Goal: Task Accomplishment & Management: Complete application form

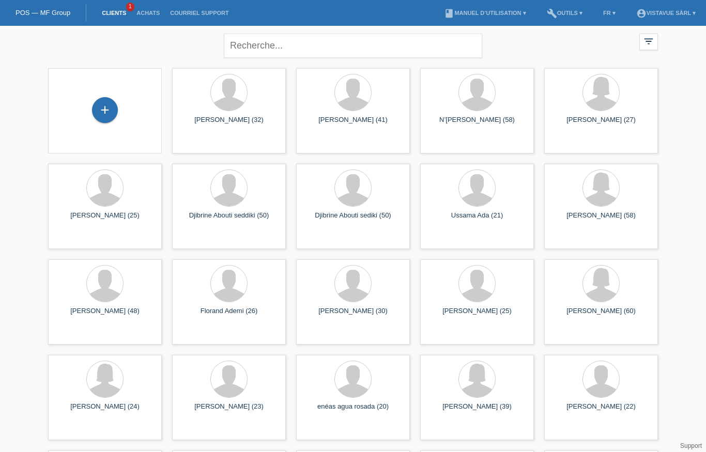
click at [114, 95] on div "+" at bounding box center [105, 110] width 114 height 85
click at [115, 104] on div "+" at bounding box center [105, 110] width 25 height 18
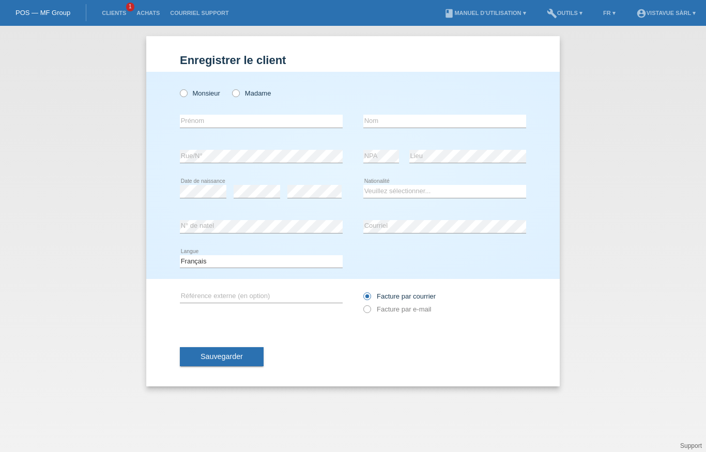
click at [190, 94] on label "Monsieur" at bounding box center [200, 93] width 40 height 8
click at [187, 94] on input "Monsieur" at bounding box center [183, 92] width 7 height 7
radio input "true"
click at [264, 122] on input "text" at bounding box center [261, 121] width 163 height 13
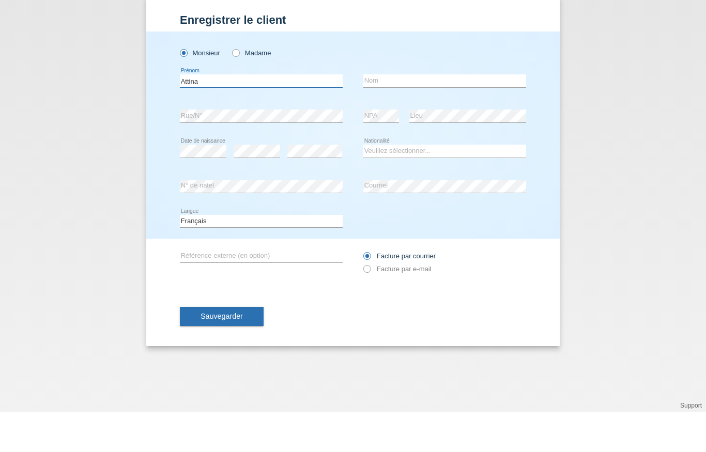
type input "Attina"
click at [409, 115] on input "text" at bounding box center [444, 121] width 163 height 13
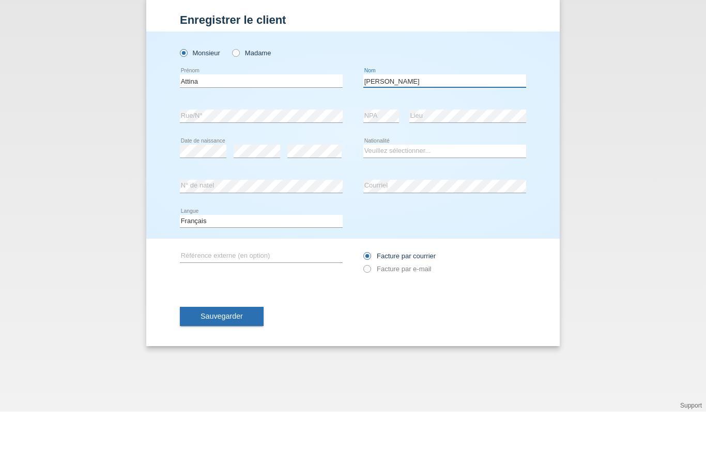
type input "[PERSON_NAME]"
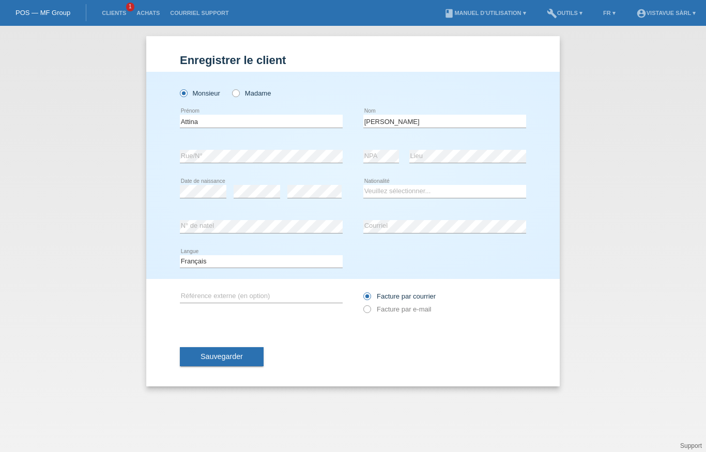
click at [424, 192] on select "Veuillez sélectionner... Suisse Allemagne Autriche Liechtenstein ------------ A…" at bounding box center [444, 191] width 163 height 12
select select "ES"
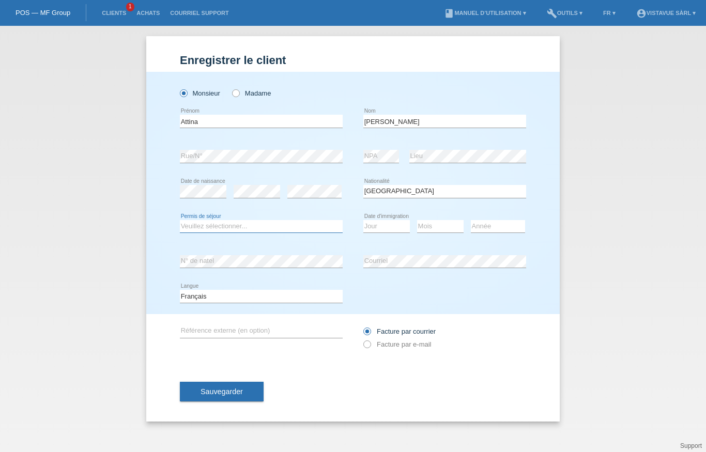
click at [319, 224] on select "Veuillez sélectionner... C B B - Statut de réfugié Autre" at bounding box center [261, 226] width 163 height 12
select select "C"
click at [395, 230] on select "Jour 01 02 03 04 05 06 07 08 09 10 11" at bounding box center [386, 226] width 47 height 12
click at [389, 233] on select "Jour 01 02 03 04 05 06 07 08 09 10 11" at bounding box center [386, 226] width 47 height 12
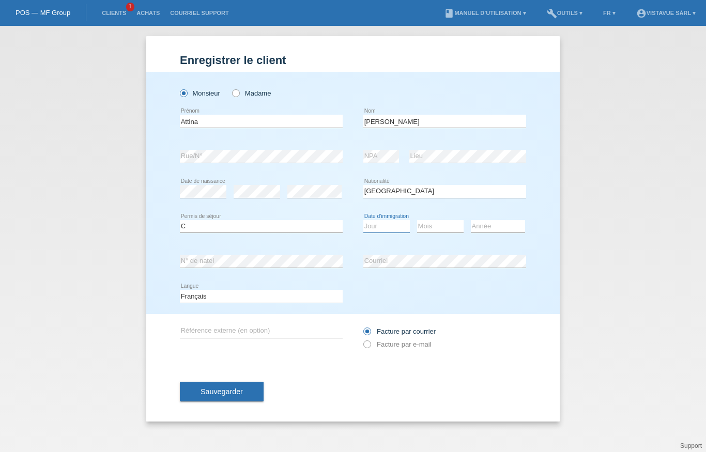
click at [392, 227] on select "Jour 01 02 03 04 05 06 07 08 09 10 11" at bounding box center [386, 226] width 47 height 12
click at [401, 228] on select "Jour 01 02 03 04 05 06 07 08 09 10 11" at bounding box center [386, 226] width 47 height 12
click at [387, 228] on select "Jour 01 02 03 04 05 06 07 08 09 10 11" at bounding box center [386, 226] width 47 height 12
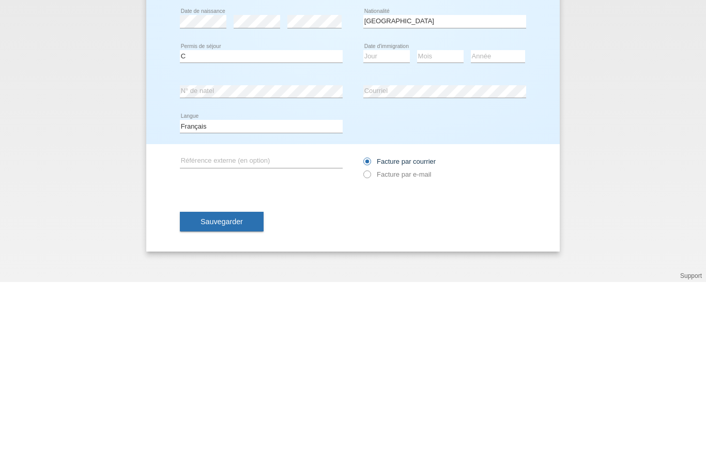
click at [646, 161] on div "Enregistrer le client Enregistrer le client Enregistrer le client Monsieur Mada…" at bounding box center [353, 239] width 706 height 426
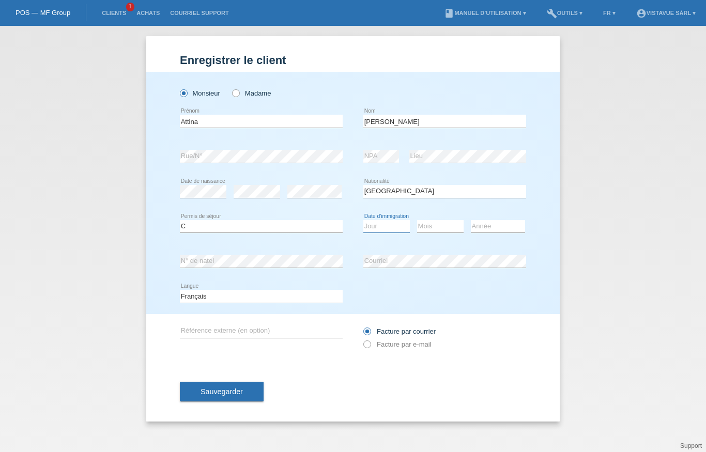
click at [391, 222] on select "Jour 01 02 03 04 05 06 07 08 09 10 11" at bounding box center [386, 226] width 47 height 12
click at [440, 230] on select "Mois 01 02 03 04 05 06 07 08 09 10 11" at bounding box center [440, 226] width 47 height 12
click at [425, 229] on select "Mois 01 02 03 04 05 06 07 08 09 10 11" at bounding box center [440, 226] width 47 height 12
click at [389, 225] on select "Jour 01 02 03 04 05 06 07 08 09 10 11" at bounding box center [386, 226] width 47 height 12
click at [391, 233] on select "Jour 01 02 03 04 05 06 07 08 09 10 11" at bounding box center [386, 226] width 47 height 12
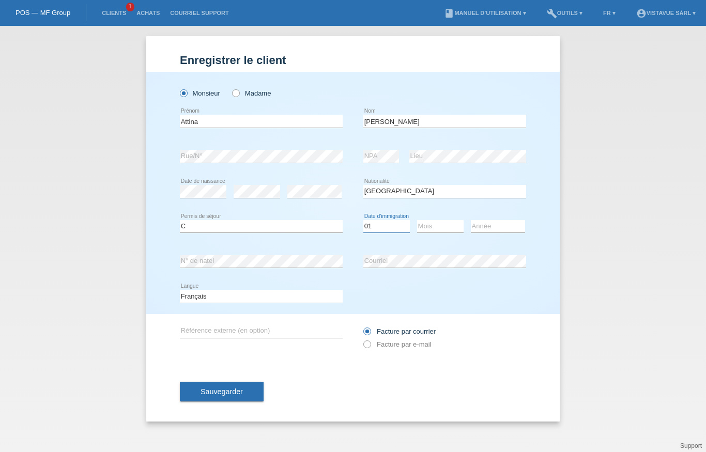
click at [388, 232] on select "Jour 01 02 03 04 05 06 07 08 09 10 11" at bounding box center [386, 226] width 47 height 12
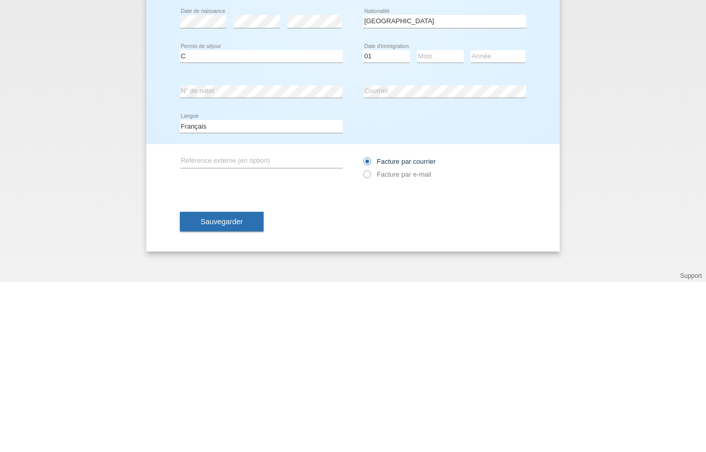
click at [575, 89] on div "Enregistrer le client Enregistrer le client Enregistrer le client Monsieur Mada…" at bounding box center [353, 239] width 706 height 426
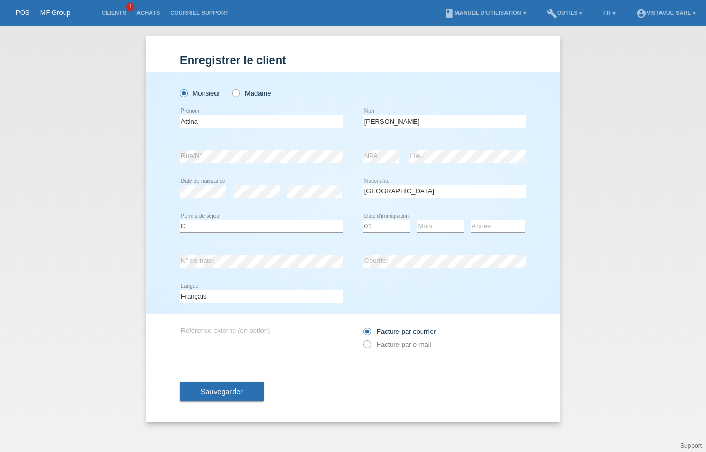
click at [235, 396] on span "Sauvegarder" at bounding box center [222, 392] width 42 height 8
click at [389, 233] on select "Jour 01 02 03 04 05 06 07 08 09 10 11" at bounding box center [386, 226] width 47 height 12
click at [382, 230] on select "Jour 01 02 03 04 05 06 07 08 09 10 11" at bounding box center [386, 226] width 47 height 12
select select "07"
click at [439, 229] on select "Mois 01 02 03 04 05 06 07 08 09 10 11" at bounding box center [440, 226] width 47 height 12
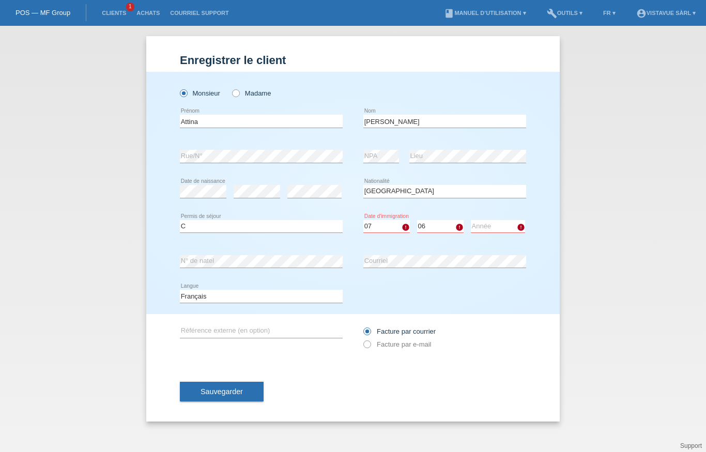
click at [445, 227] on select "Mois 01 02 03 04 05 06 07 08 09 10 11" at bounding box center [440, 226] width 47 height 12
select select "09"
click at [509, 229] on select "Année 2025 2024 2023 2022 2021 2020 2019 2018 2017 2016 2015 2014 2013 2012 201…" at bounding box center [498, 226] width 54 height 12
click at [499, 229] on select "Année 2025 2024 2023 2022 2021 2020 2019 2018 2017 2016 2015 2014 2013 2012 201…" at bounding box center [498, 226] width 54 height 12
select select "2004"
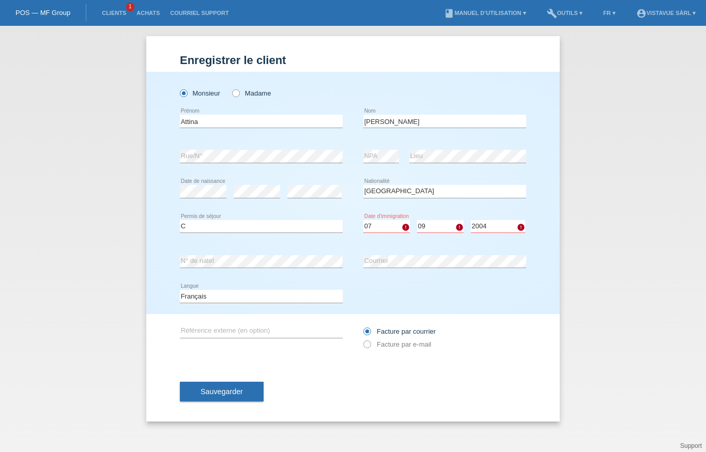
click at [241, 391] on span "Sauvegarder" at bounding box center [222, 392] width 42 height 8
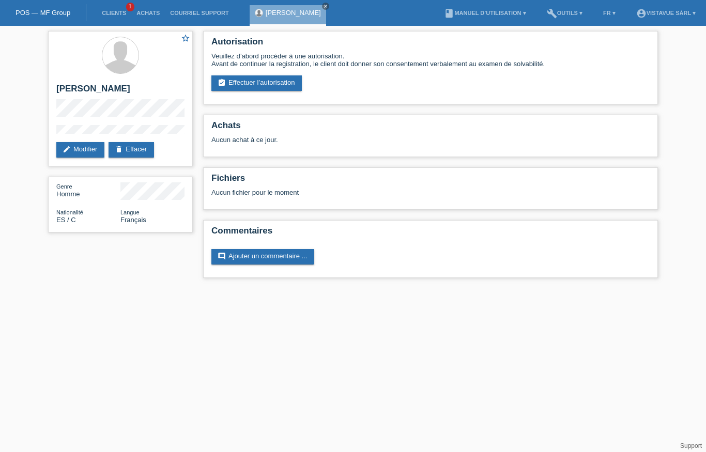
click at [256, 90] on link "assignment_turned_in Effectuer l’autorisation" at bounding box center [256, 83] width 90 height 16
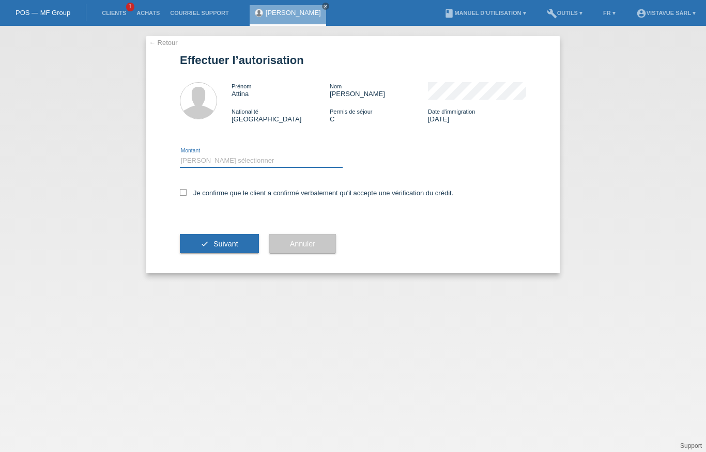
click at [285, 167] on select "Veuillez sélectionner CHF 1.00 - CHF 499.00 CHF 500.00 - CHF 1'999.00 CHF 2'000…" at bounding box center [261, 161] width 163 height 12
select select "3"
click at [182, 185] on div "Je confirme que le client a confirmé verbalement qu'il accepte une vérification…" at bounding box center [353, 196] width 346 height 35
click at [188, 196] on label "Je confirme que le client a confirmé verbalement qu'il accepte une vérification…" at bounding box center [316, 193] width 273 height 8
click at [187, 196] on input "Je confirme que le client a confirmé verbalement qu'il accepte une vérification…" at bounding box center [183, 192] width 7 height 7
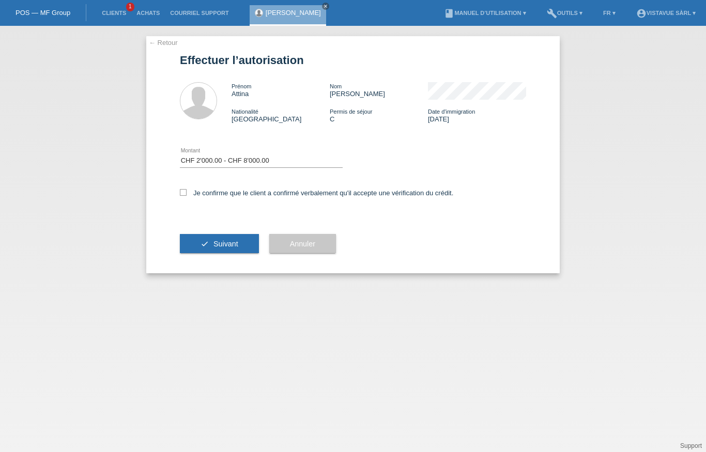
checkbox input "true"
click at [209, 247] on button "check Suivant" at bounding box center [219, 244] width 79 height 20
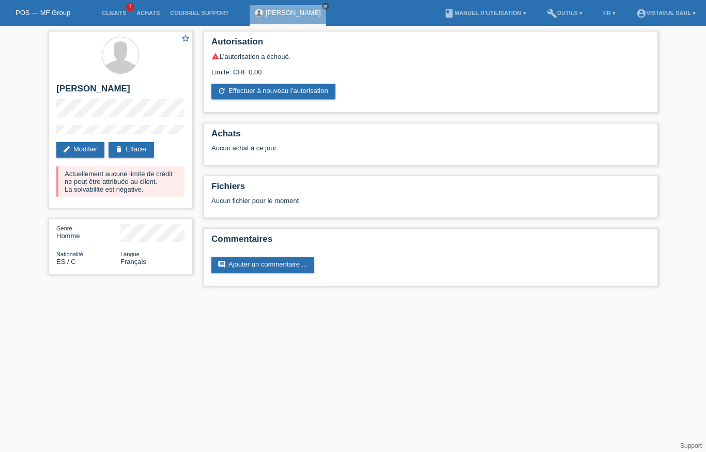
click at [123, 12] on link "Clients" at bounding box center [114, 13] width 35 height 6
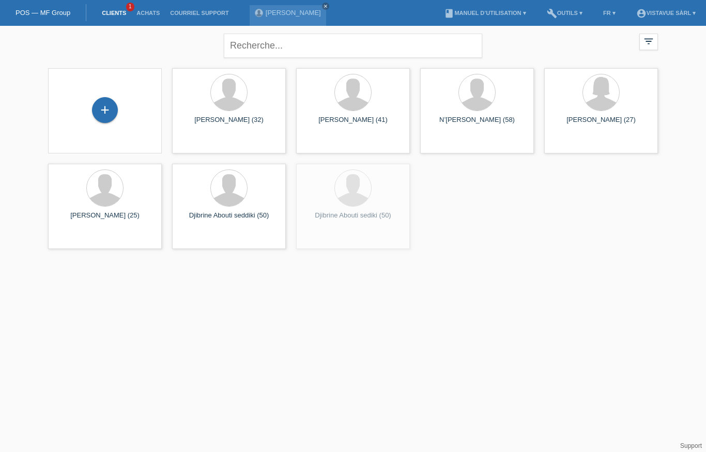
click at [109, 105] on div "+" at bounding box center [105, 110] width 25 height 18
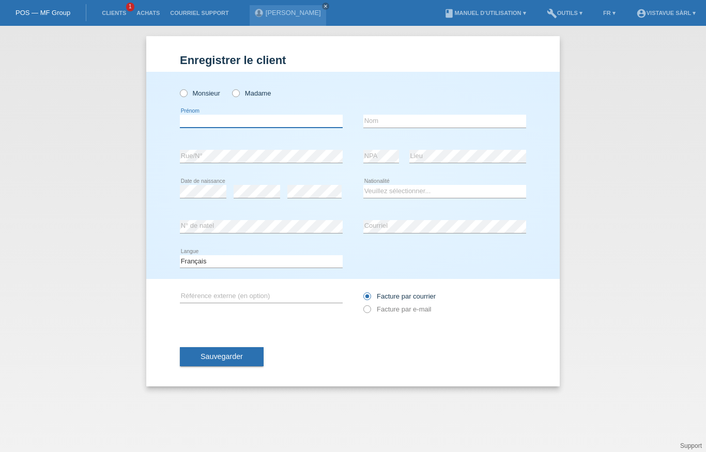
click at [253, 116] on input "text" at bounding box center [261, 121] width 163 height 13
type input "[PERSON_NAME]"
click at [409, 124] on input "text" at bounding box center [444, 121] width 163 height 13
type input "[PERSON_NAME]"
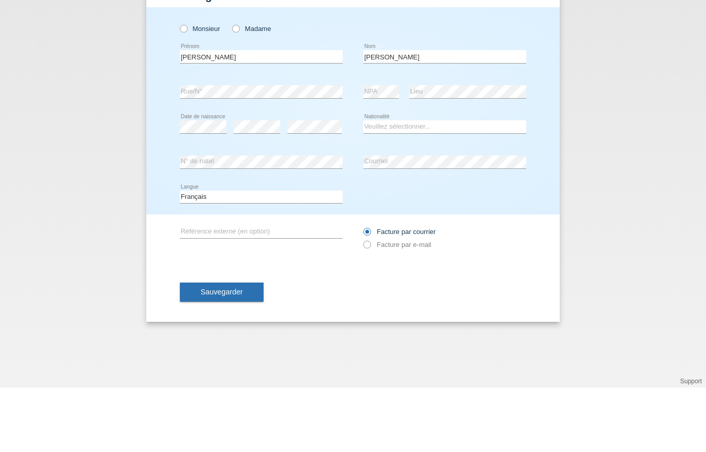
click at [210, 174] on div "error Date de naissance" at bounding box center [203, 191] width 47 height 35
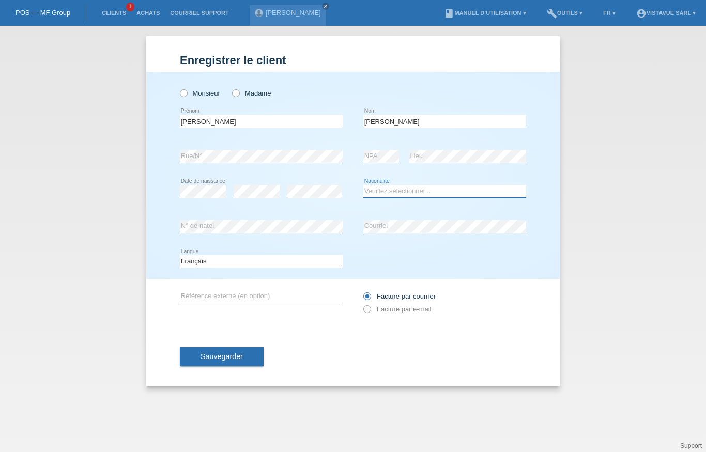
click at [424, 193] on select "Veuillez sélectionner... Suisse Allemagne Autriche Liechtenstein ------------ A…" at bounding box center [444, 191] width 163 height 12
select select "ES"
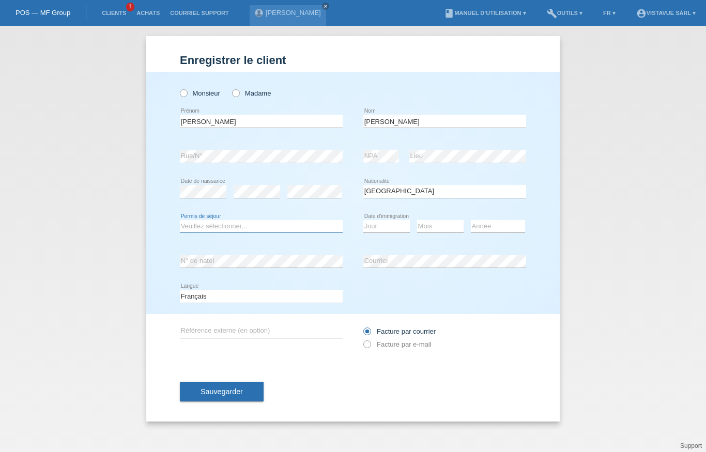
click at [273, 229] on select "Veuillez sélectionner... C B B - Statut de réfugié Autre" at bounding box center [261, 226] width 163 height 12
select select "C"
click at [402, 232] on select "Jour 01 02 03 04 05 06 07 08 09 10 11" at bounding box center [386, 226] width 47 height 12
select select "07"
click at [448, 230] on select "Mois 01 02 03 04 05 06 07 08 09 10 11" at bounding box center [440, 226] width 47 height 12
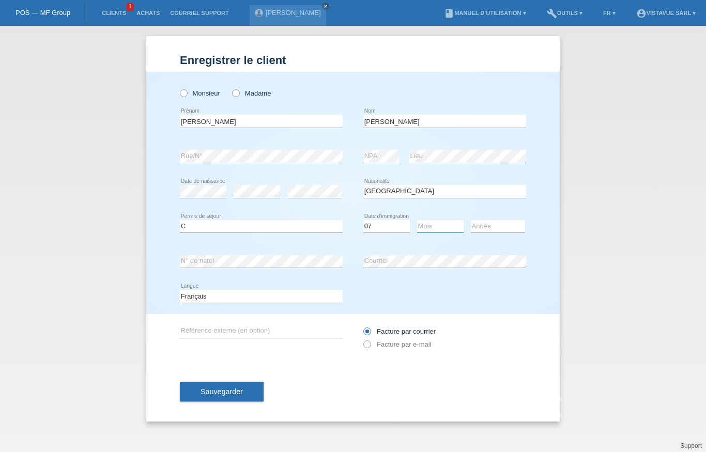
select select "09"
click at [497, 227] on select "Année 2025 2024 2023 2022 2021 2020 2019 2018 2017 2016 2015 2014 2013 2012 201…" at bounding box center [498, 226] width 54 height 12
select select "2004"
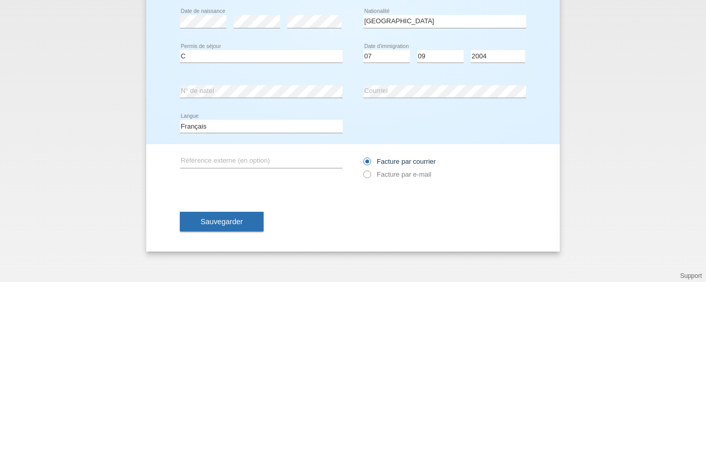
click at [661, 122] on div "Enregistrer le client Enregistrer le client Enregistrer le client Monsieur Mada…" at bounding box center [353, 239] width 706 height 426
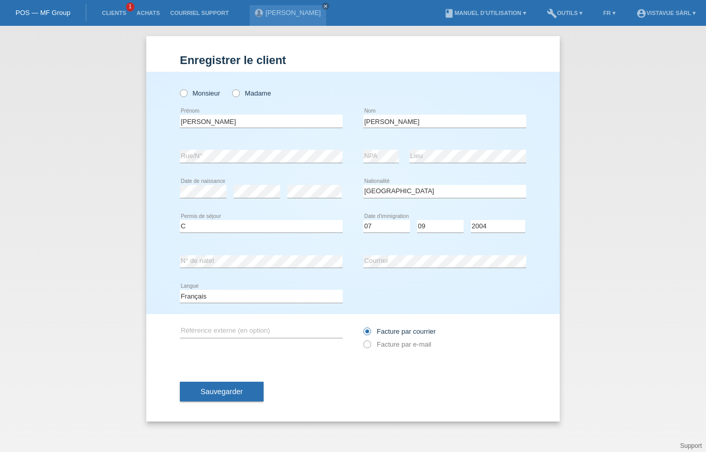
click at [232, 402] on button "Sauvegarder" at bounding box center [222, 392] width 84 height 20
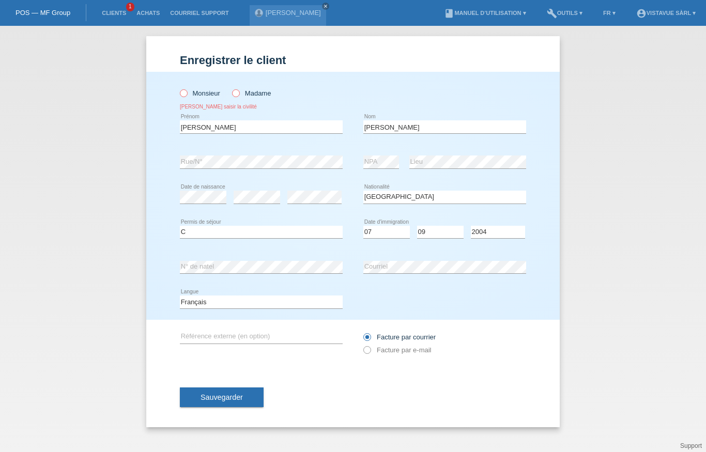
click at [190, 97] on label "Monsieur" at bounding box center [200, 93] width 40 height 8
click at [187, 96] on input "Monsieur" at bounding box center [183, 92] width 7 height 7
radio input "true"
click at [222, 399] on span "Sauvegarder" at bounding box center [222, 397] width 42 height 8
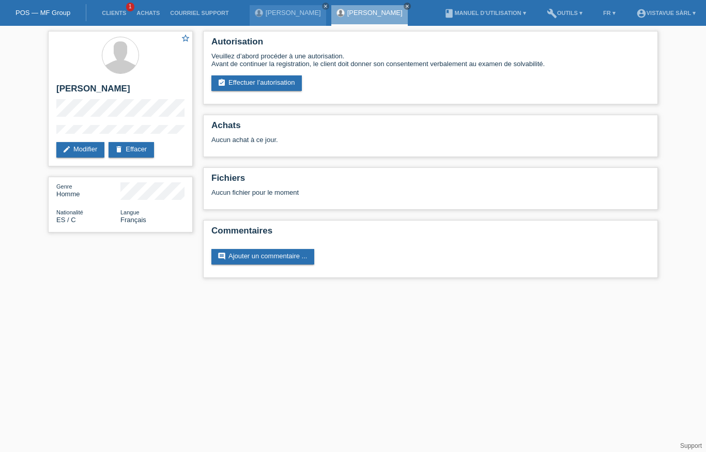
click at [287, 86] on link "assignment_turned_in Effectuer l’autorisation" at bounding box center [256, 83] width 90 height 16
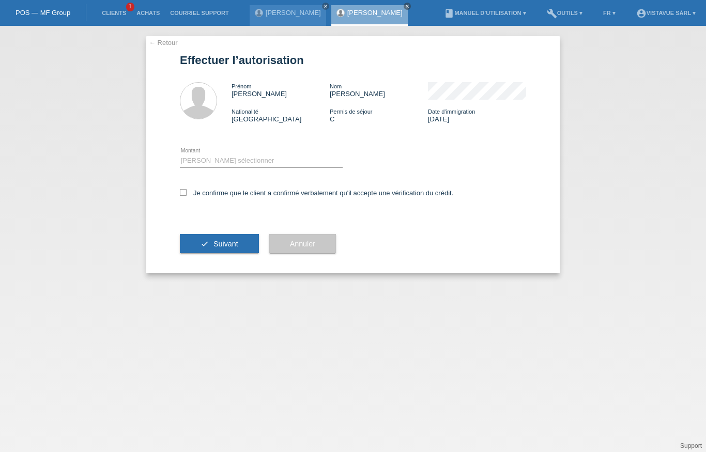
click at [187, 197] on label "Je confirme que le client a confirmé verbalement qu'il accepte une vérification…" at bounding box center [316, 193] width 273 height 8
click at [187, 196] on input "Je confirme que le client a confirmé verbalement qu'il accepte une vérification…" at bounding box center [183, 192] width 7 height 7
checkbox input "true"
click at [234, 163] on select "Veuillez sélectionner CHF 1.00 - CHF 499.00 CHF 500.00 - CHF 1'999.00 CHF 2'000…" at bounding box center [261, 161] width 163 height 12
select select "3"
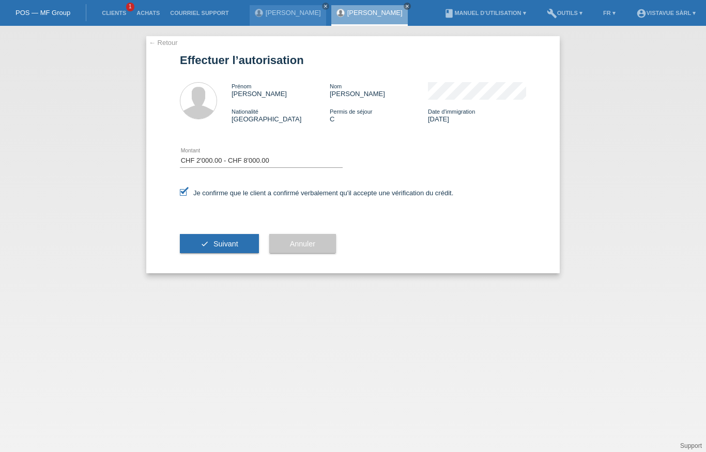
click at [214, 248] on span "Suivant" at bounding box center [225, 244] width 25 height 8
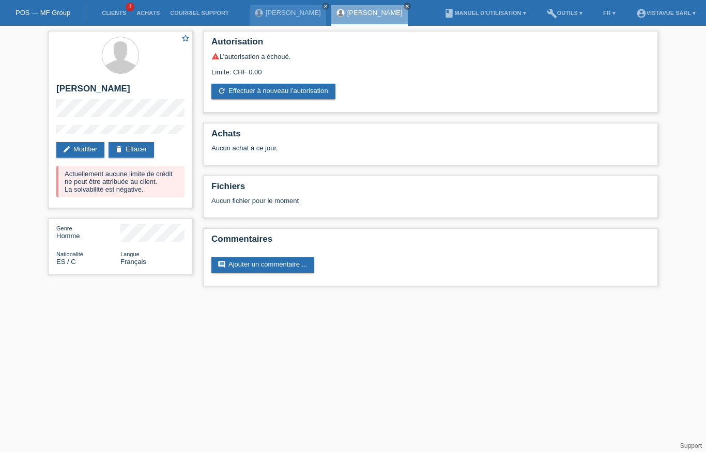
click at [320, 98] on link "refresh Effectuer à nouveau l’autorisation" at bounding box center [273, 92] width 124 height 16
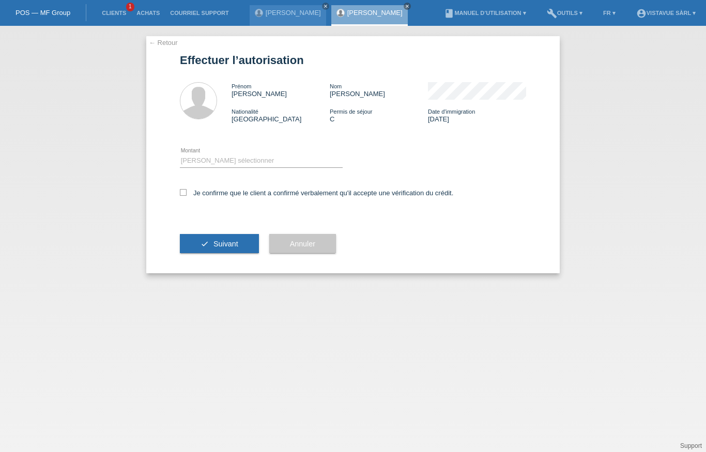
click at [258, 164] on select "Veuillez sélectionner CHF 1.00 - CHF 499.00 CHF 500.00 - CHF 1'999.00 CHF 2'000…" at bounding box center [261, 161] width 163 height 12
select select "3"
click at [180, 197] on label "Je confirme que le client a confirmé verbalement qu'il accepte une vérification…" at bounding box center [316, 193] width 273 height 8
click at [180, 196] on input "Je confirme que le client a confirmé verbalement qu'il accepte une vérification…" at bounding box center [183, 192] width 7 height 7
checkbox input "true"
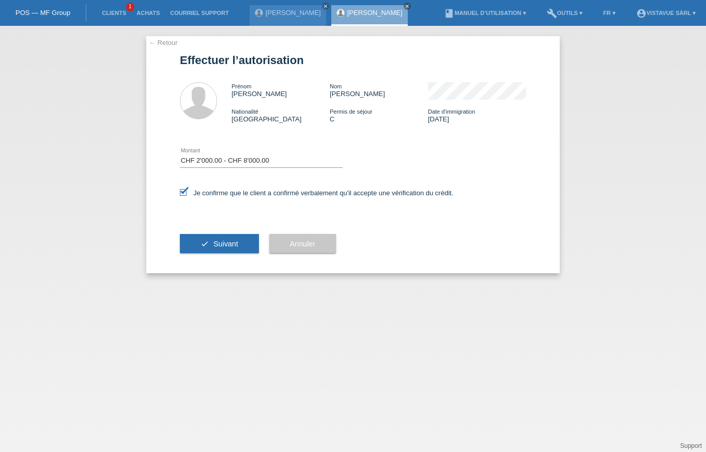
click at [201, 247] on icon "check" at bounding box center [205, 244] width 8 height 8
